Goal: Find specific page/section: Find specific page/section

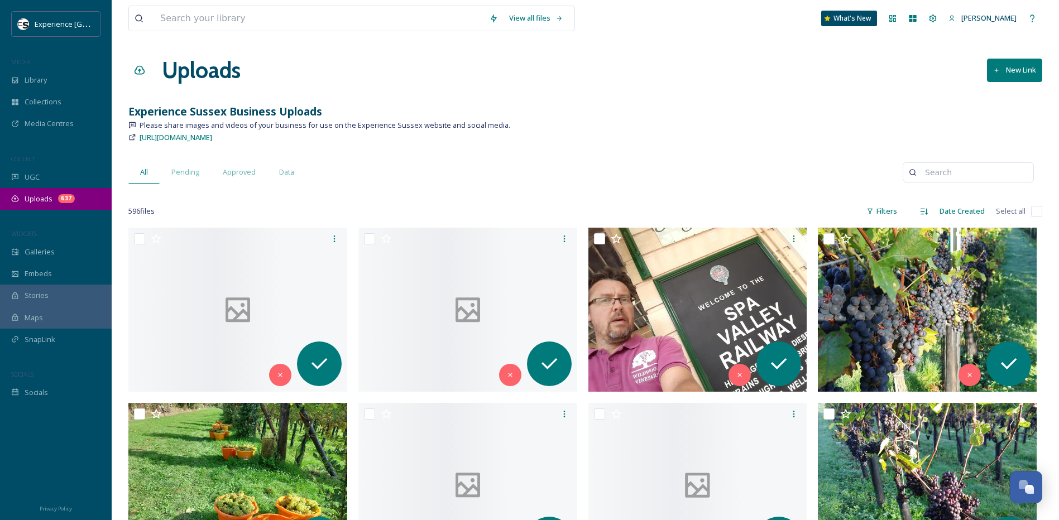
click at [43, 203] on span "Uploads" at bounding box center [39, 199] width 28 height 11
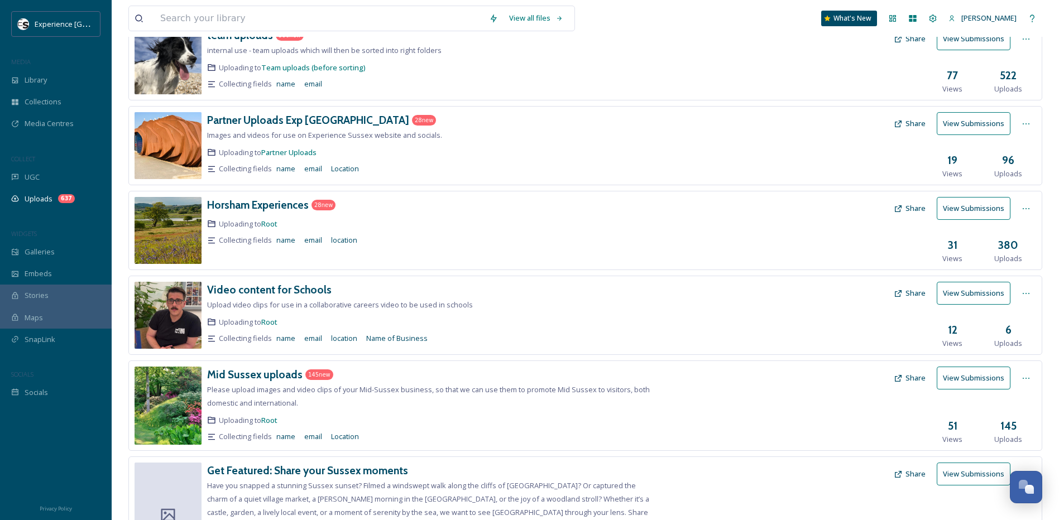
scroll to position [254, 0]
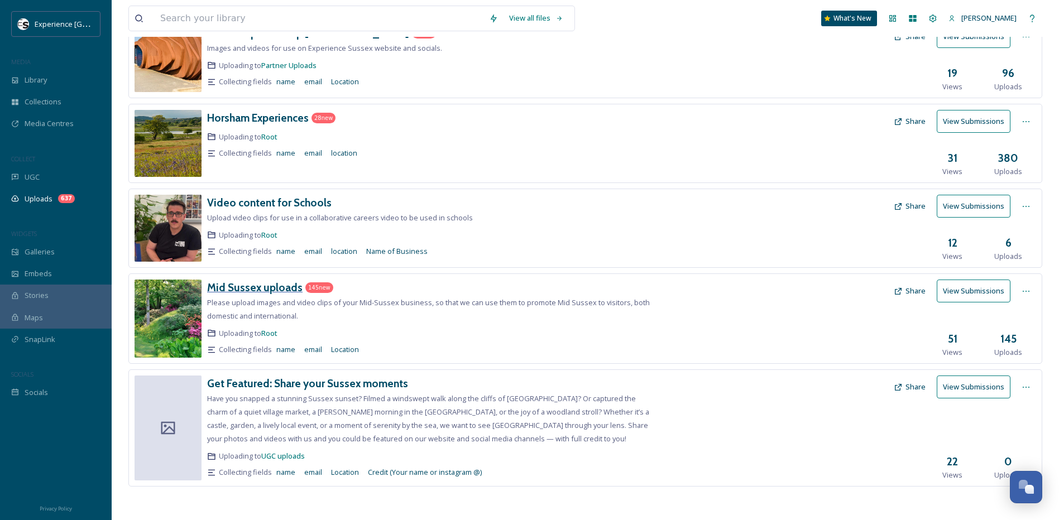
click at [218, 285] on h3 "Mid Sussex uploads" at bounding box center [254, 287] width 95 height 13
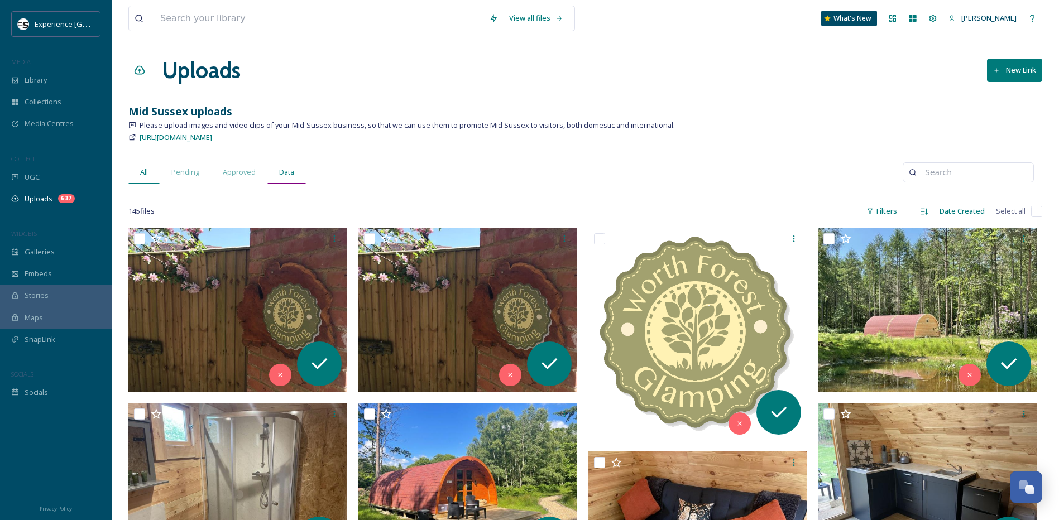
click at [291, 169] on span "Data" at bounding box center [286, 172] width 15 height 11
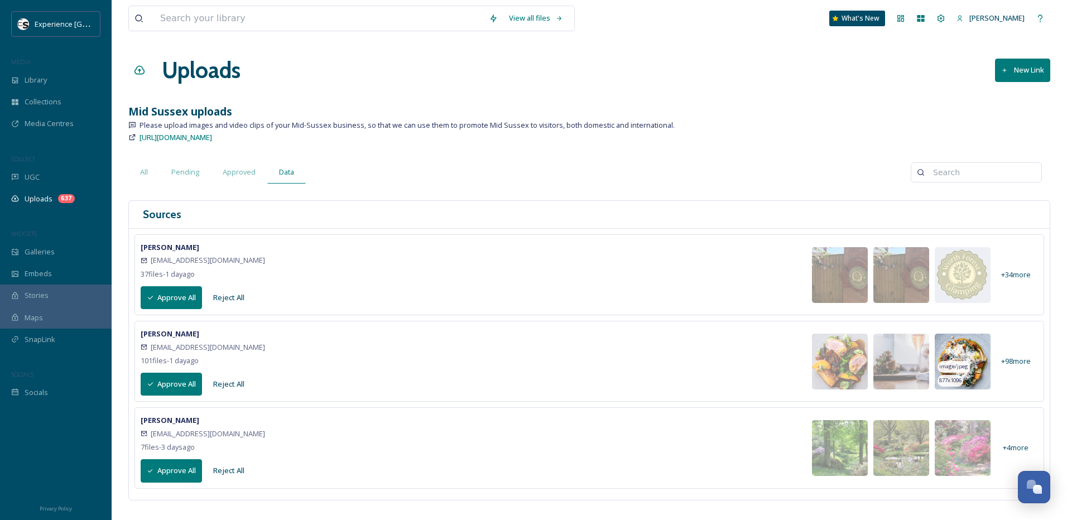
click at [966, 353] on img at bounding box center [963, 362] width 56 height 56
click at [1018, 363] on span "+ 98 more" at bounding box center [1016, 361] width 30 height 11
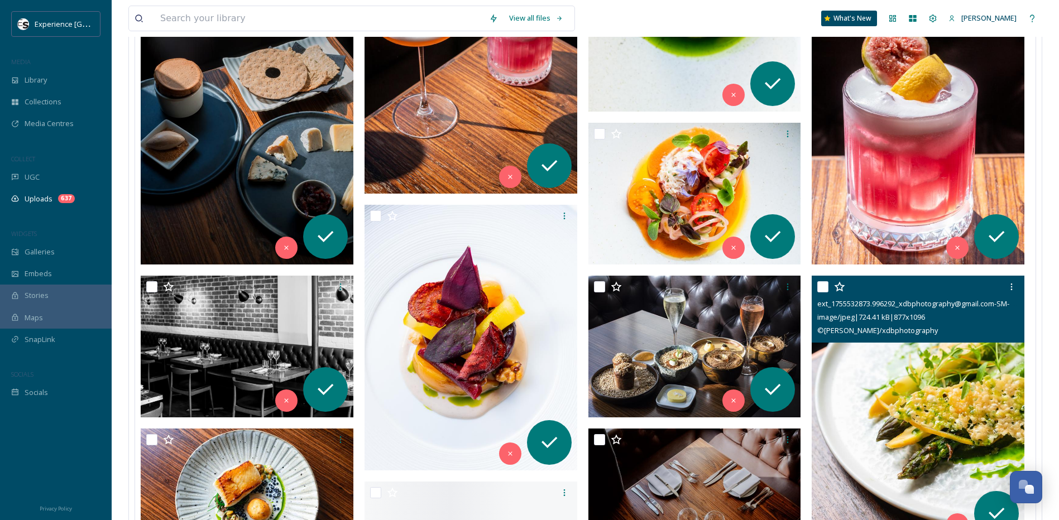
scroll to position [949, 0]
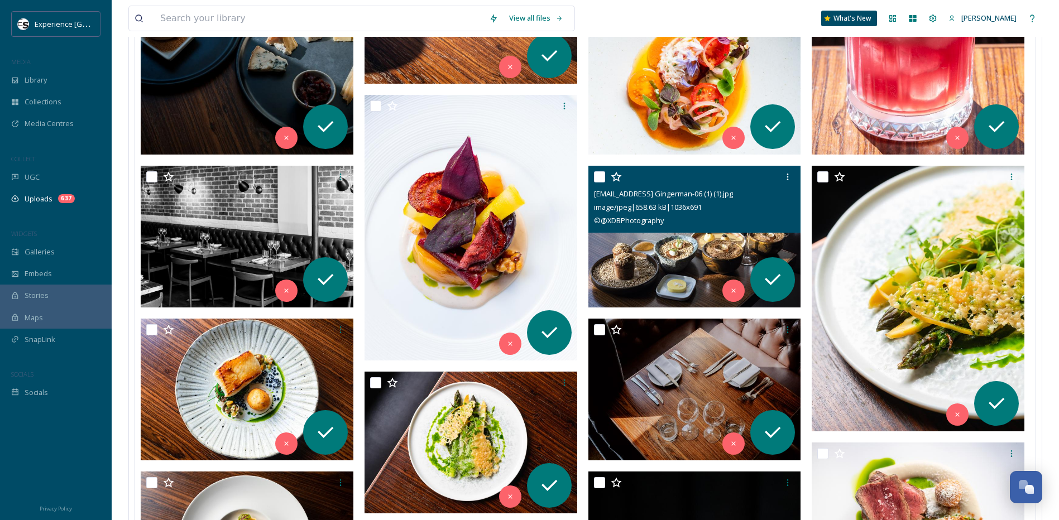
click at [684, 254] on img at bounding box center [694, 237] width 213 height 142
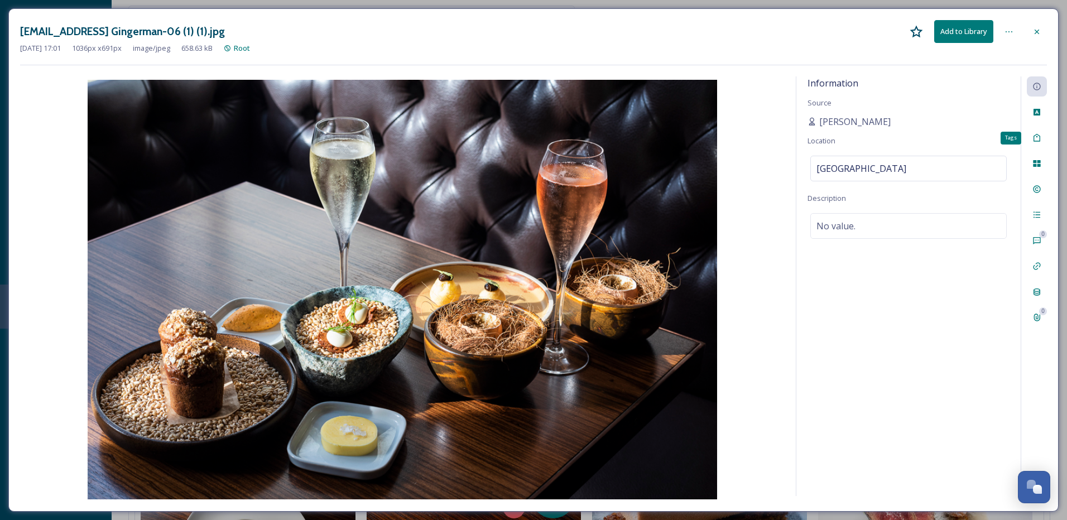
click at [1034, 142] on icon at bounding box center [1036, 137] width 9 height 9
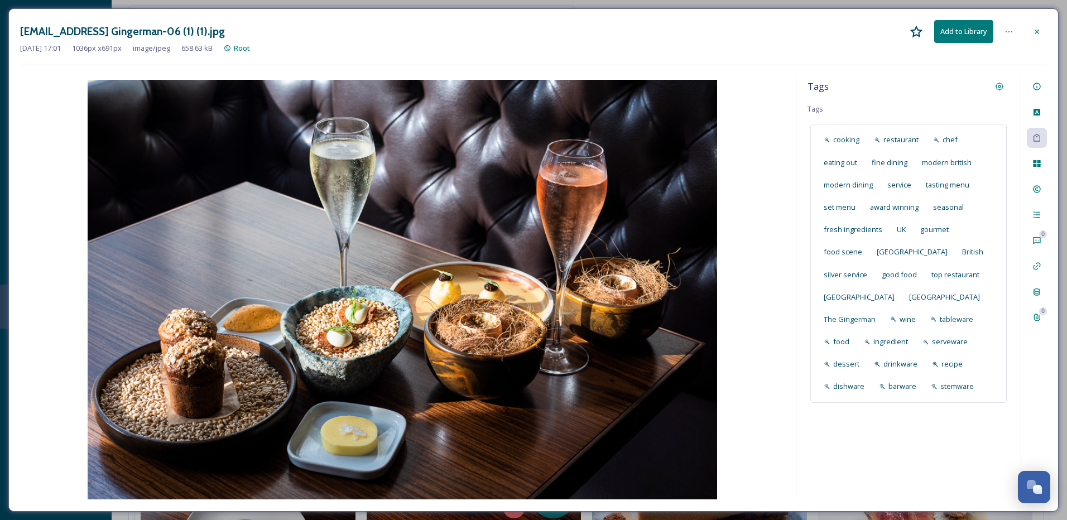
click at [1035, 31] on icon at bounding box center [1036, 31] width 9 height 9
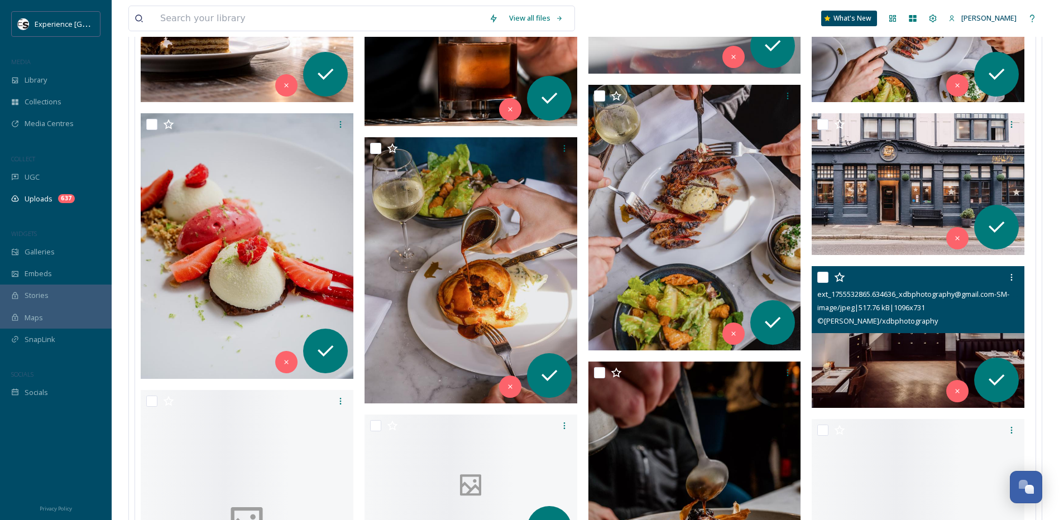
scroll to position [1897, 0]
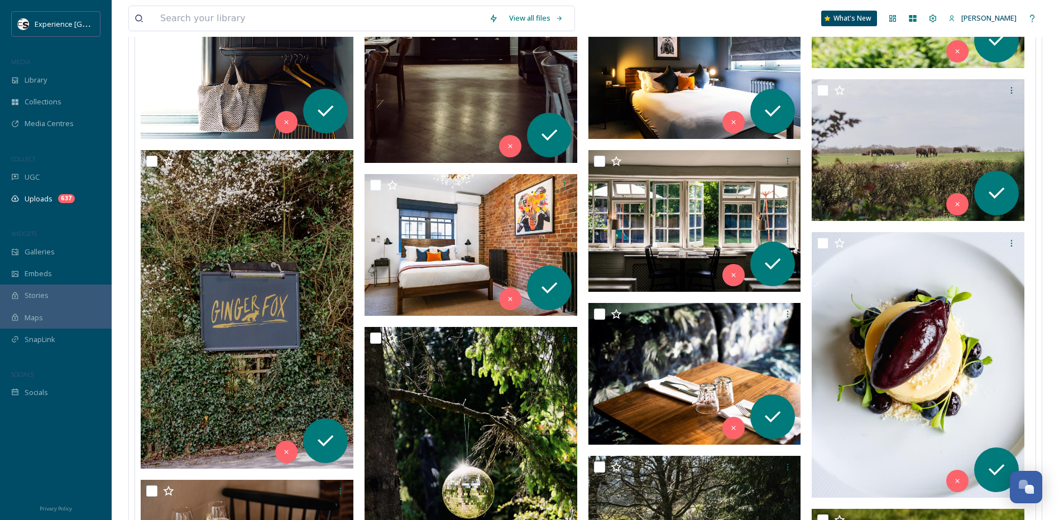
scroll to position [2846, 0]
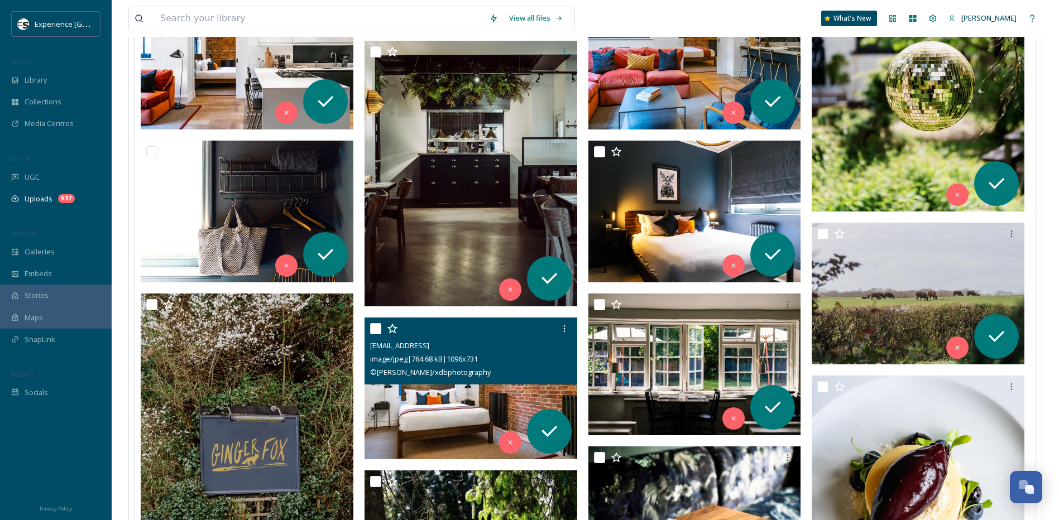
click at [455, 402] on img at bounding box center [470, 389] width 213 height 142
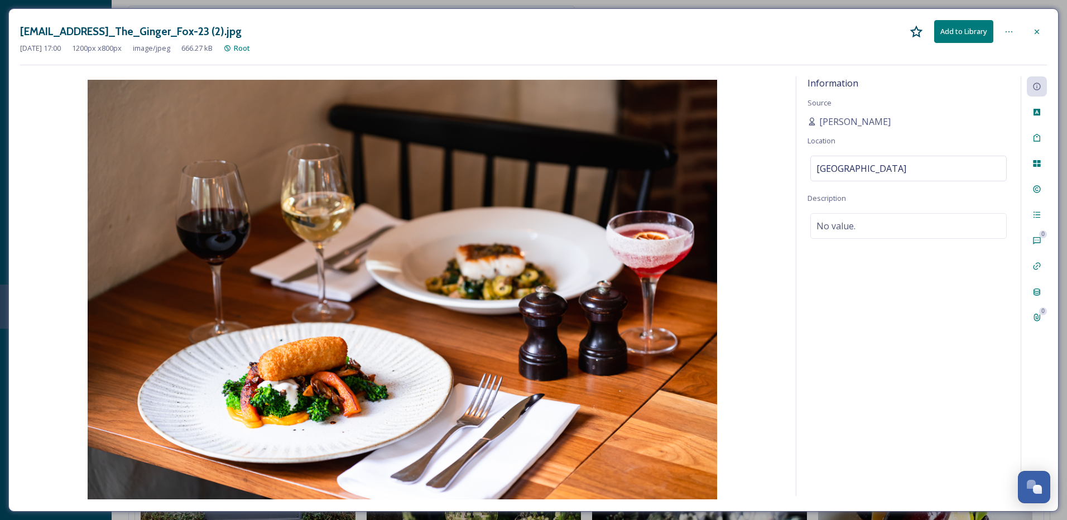
click at [1034, 32] on icon at bounding box center [1036, 31] width 9 height 9
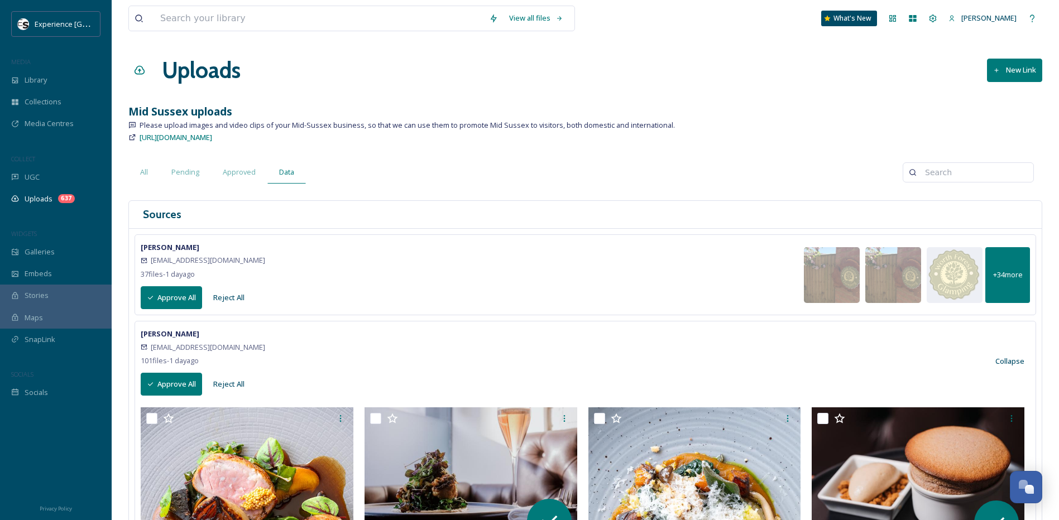
click at [1006, 273] on span "+ 34 more" at bounding box center [1008, 275] width 30 height 11
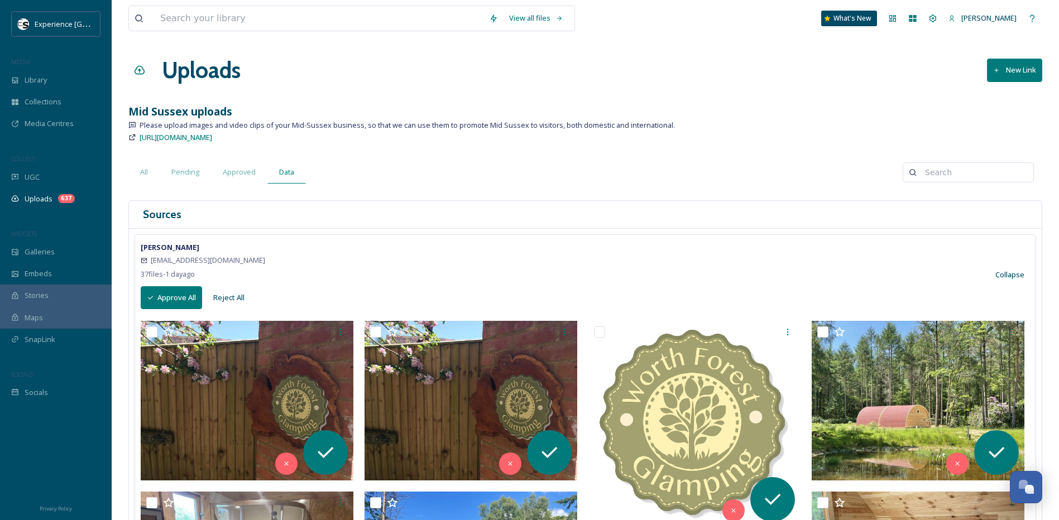
drag, startPoint x: 724, startPoint y: 322, endPoint x: 657, endPoint y: 116, distance: 216.9
drag, startPoint x: 392, startPoint y: 127, endPoint x: 676, endPoint y: 120, distance: 284.7
click at [676, 120] on div "Please upload images and video clips of your Mid-Sussex business, so that we ca…" at bounding box center [585, 125] width 914 height 11
click at [199, 21] on input at bounding box center [319, 18] width 329 height 25
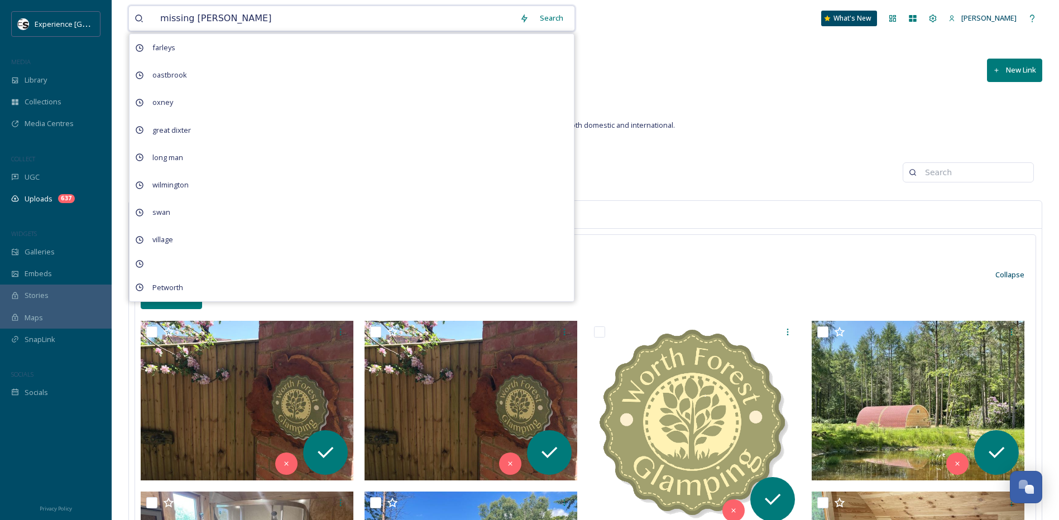
type input "missing link"
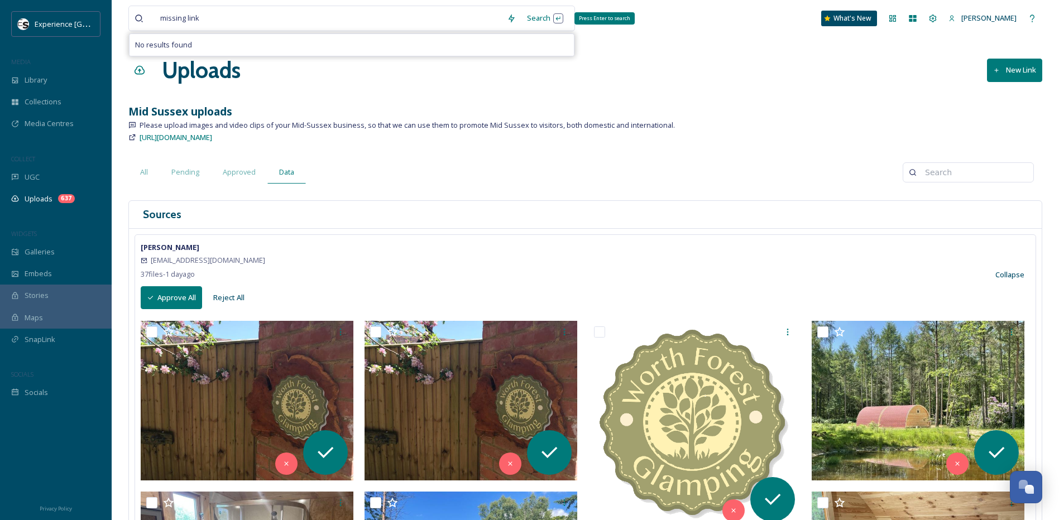
click at [543, 18] on div "Search Press Enter to search" at bounding box center [544, 18] width 47 height 22
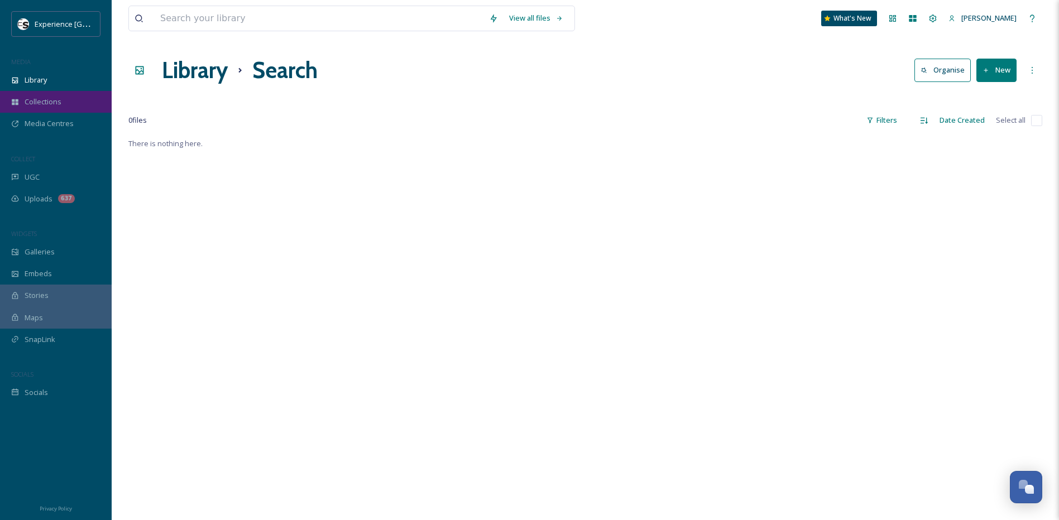
click at [35, 101] on span "Collections" at bounding box center [43, 102] width 37 height 11
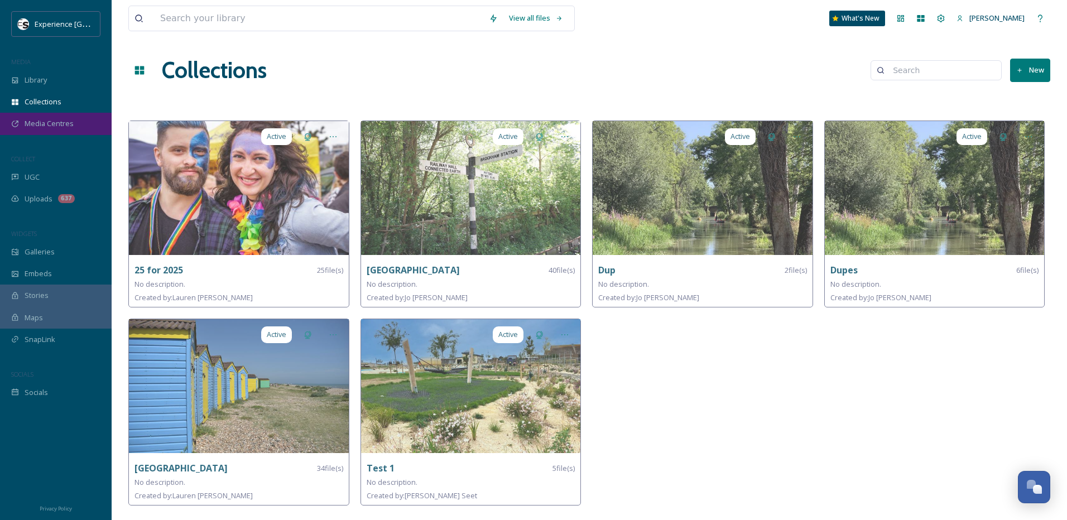
click at [51, 121] on span "Media Centres" at bounding box center [49, 123] width 49 height 11
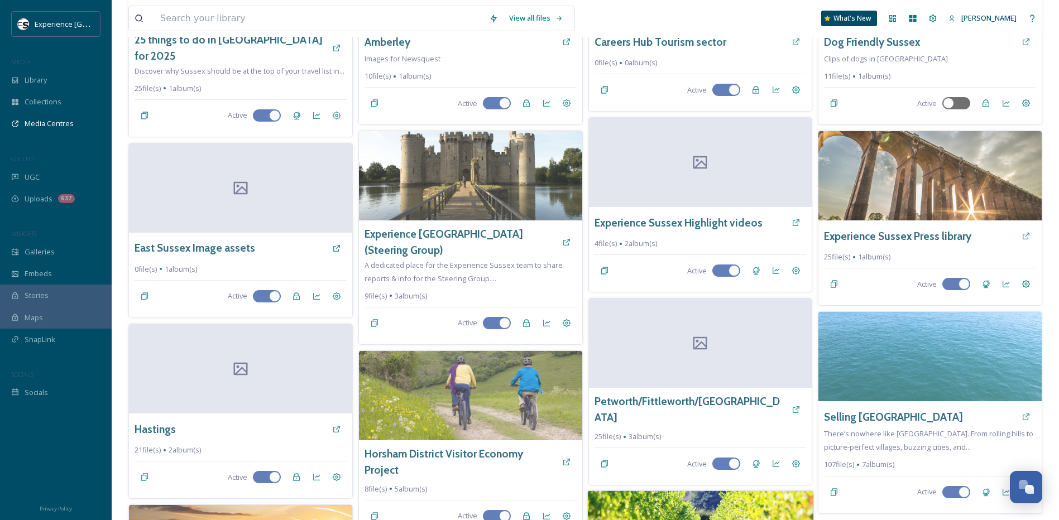
scroll to position [355, 0]
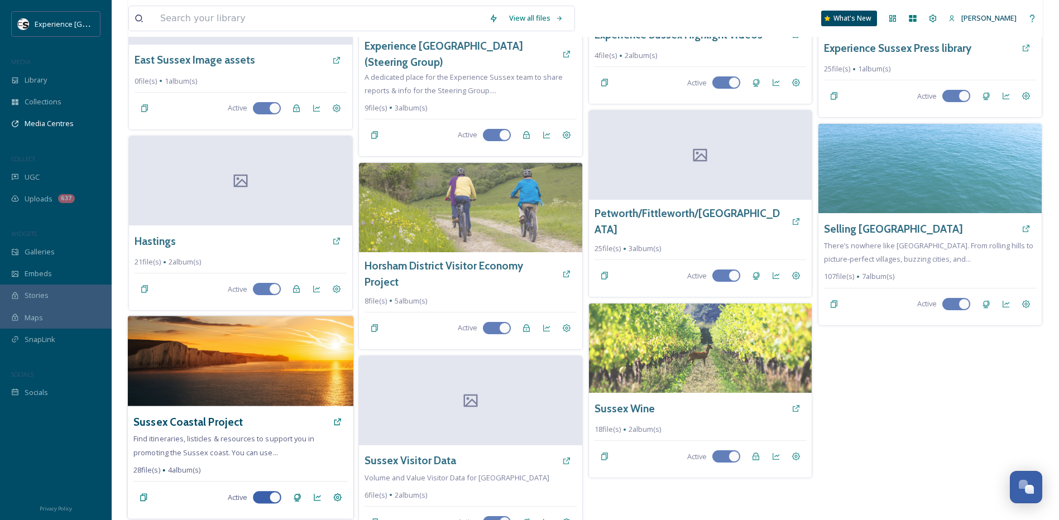
click at [305, 362] on img at bounding box center [240, 361] width 225 height 90
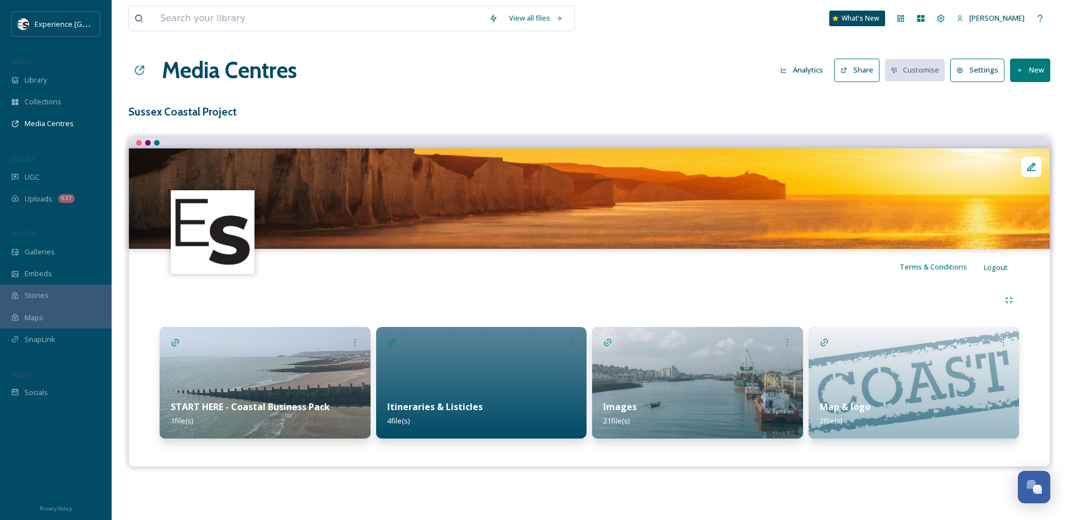
click at [912, 386] on img at bounding box center [914, 383] width 211 height 112
